Goal: Information Seeking & Learning: Learn about a topic

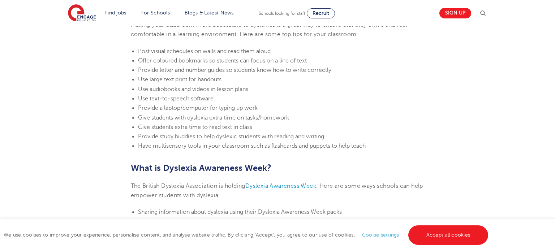
scroll to position [1460, 0]
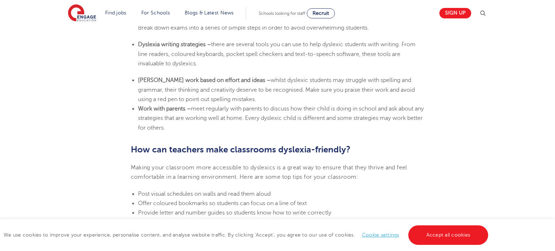
scroll to position [580, 0]
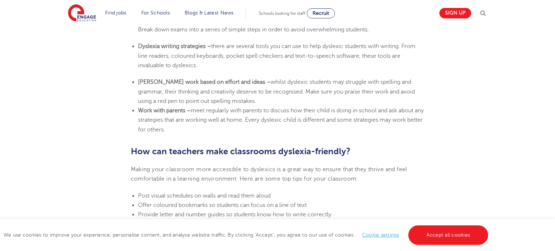
click at [283, 56] on span "there are several tools you can use to help dyslexic students with writing. Fro…" at bounding box center [277, 56] width 278 height 26
drag, startPoint x: 283, startPoint y: 56, endPoint x: 225, endPoint y: 57, distance: 57.5
type textarea "pocket spell checkers"
click at [225, 57] on span "there are several tools you can use to help dyslexic students with writing. Fro…" at bounding box center [277, 56] width 278 height 26
